Goal: Information Seeking & Learning: Learn about a topic

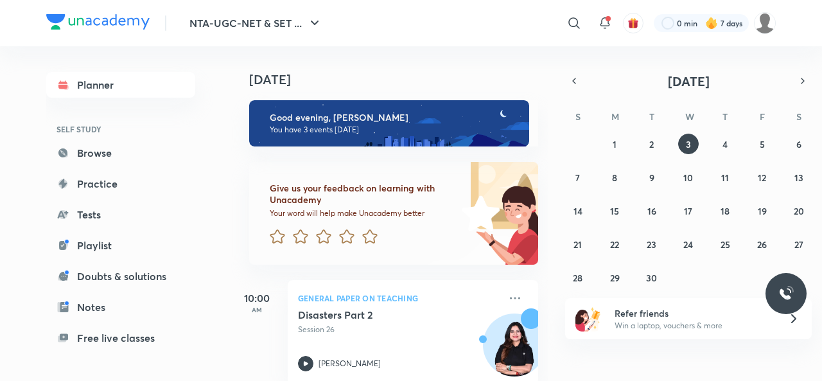
scroll to position [262, 0]
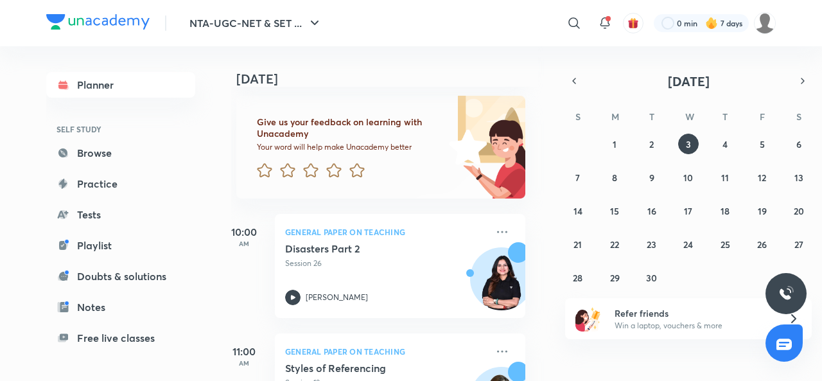
scroll to position [0, 13]
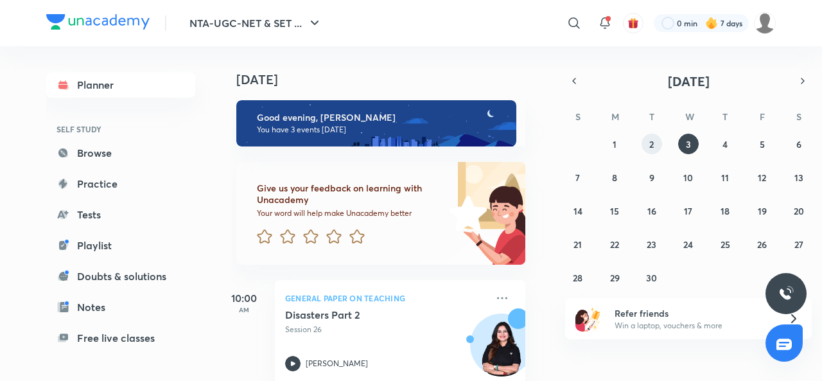
click at [656, 143] on button "2" at bounding box center [651, 144] width 21 height 21
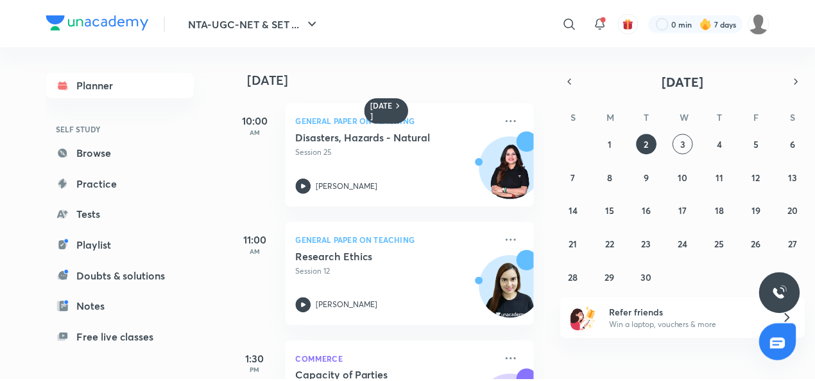
scroll to position [289, 0]
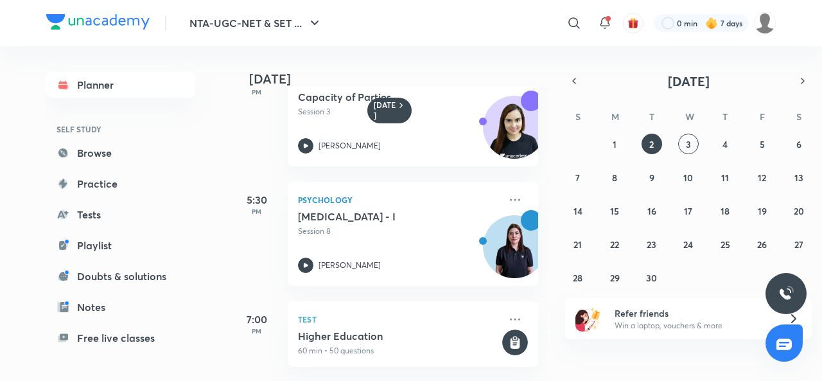
click at [509, 192] on icon at bounding box center [514, 199] width 15 height 15
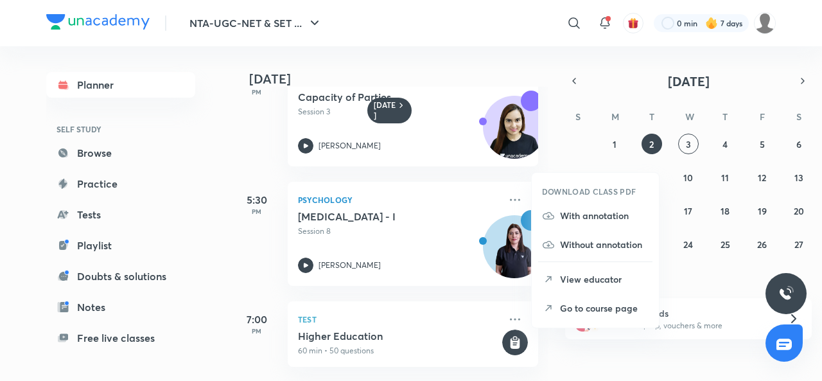
click at [569, 277] on p "View educator" at bounding box center [604, 278] width 89 height 13
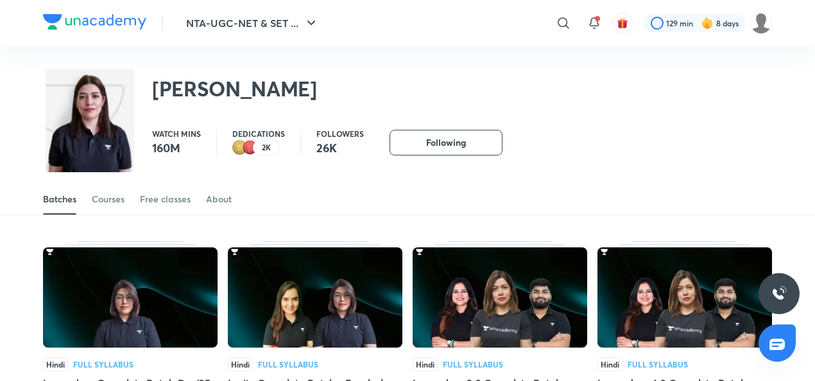
click at [114, 200] on div "Courses" at bounding box center [108, 199] width 33 height 13
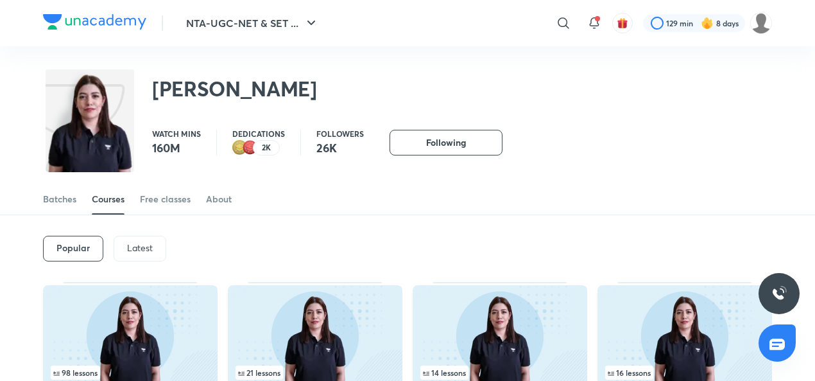
click at [143, 245] on p "Latest" at bounding box center [140, 248] width 26 height 10
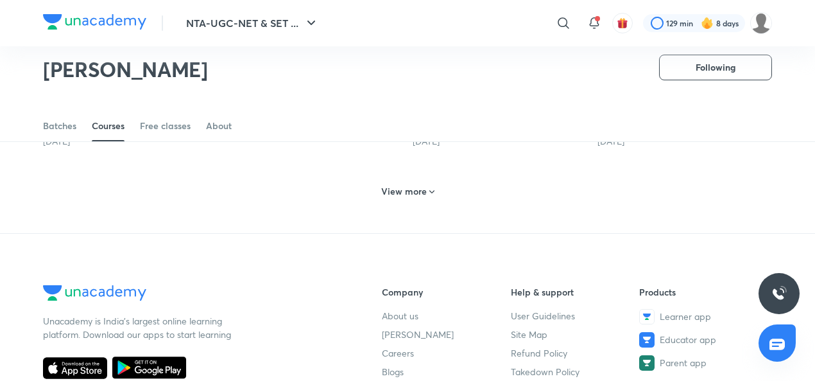
scroll to position [688, 0]
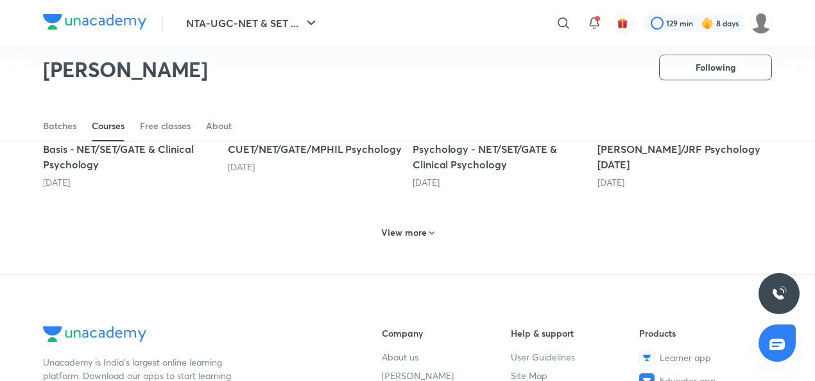
click at [408, 229] on h6 "View more" at bounding box center [404, 232] width 46 height 13
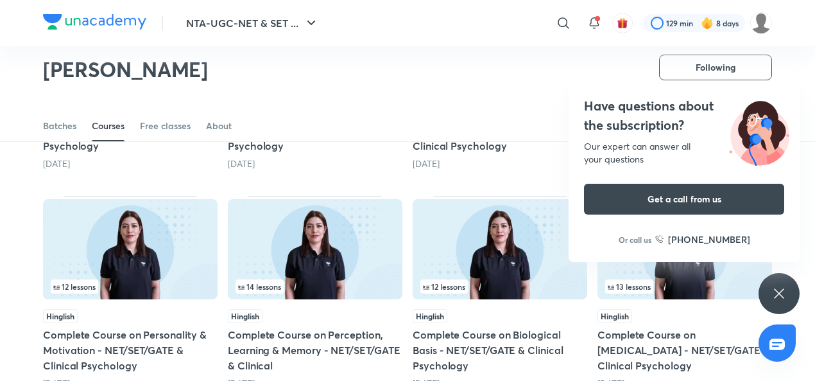
scroll to position [927, 0]
click at [659, 336] on h5 "Complete Course on [MEDICAL_DATA] - NET/SET/GATE & Clinical Psychology" at bounding box center [685, 350] width 175 height 46
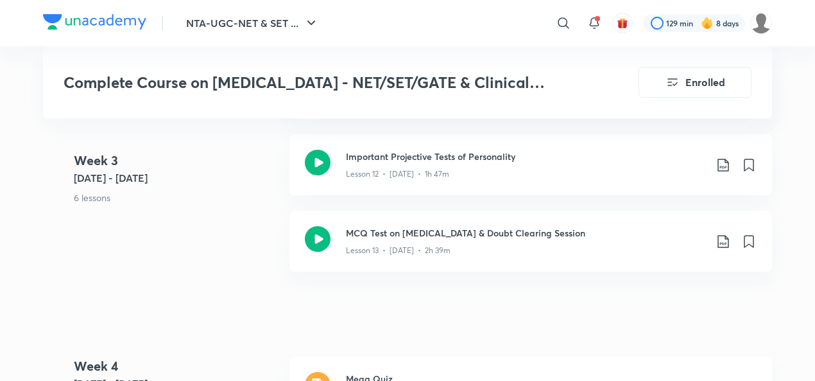
scroll to position [1766, 0]
click at [405, 236] on h3 "MCQ Test on [MEDICAL_DATA] & Doubt Clearing Session" at bounding box center [526, 231] width 360 height 13
